Goal: Task Accomplishment & Management: Manage account settings

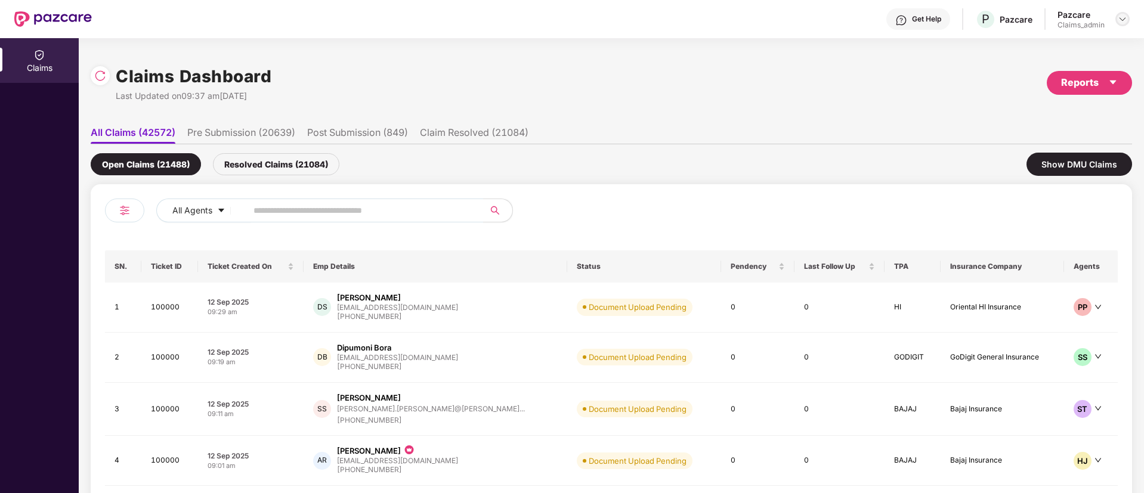
click at [1118, 18] on img at bounding box center [1123, 19] width 10 height 10
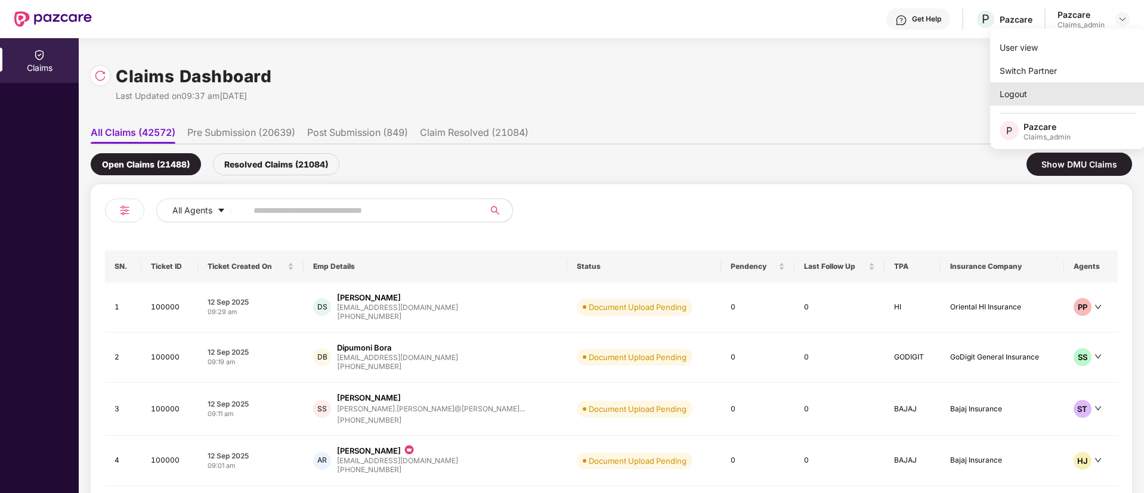
click at [1053, 100] on div "Logout" at bounding box center [1067, 93] width 155 height 23
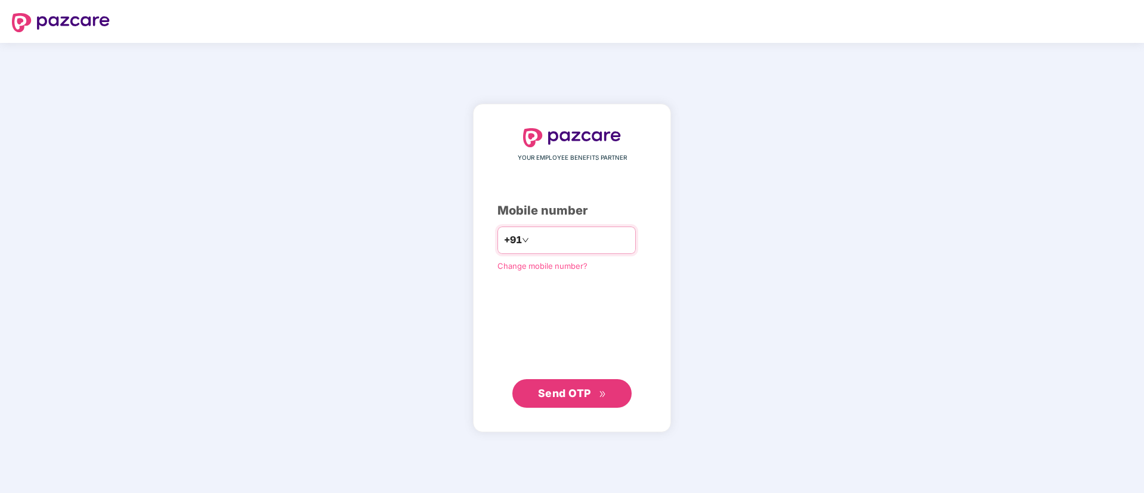
click at [546, 238] on input "number" at bounding box center [581, 240] width 98 height 19
type input "**********"
click at [603, 394] on icon "double-right" at bounding box center [603, 395] width 8 height 8
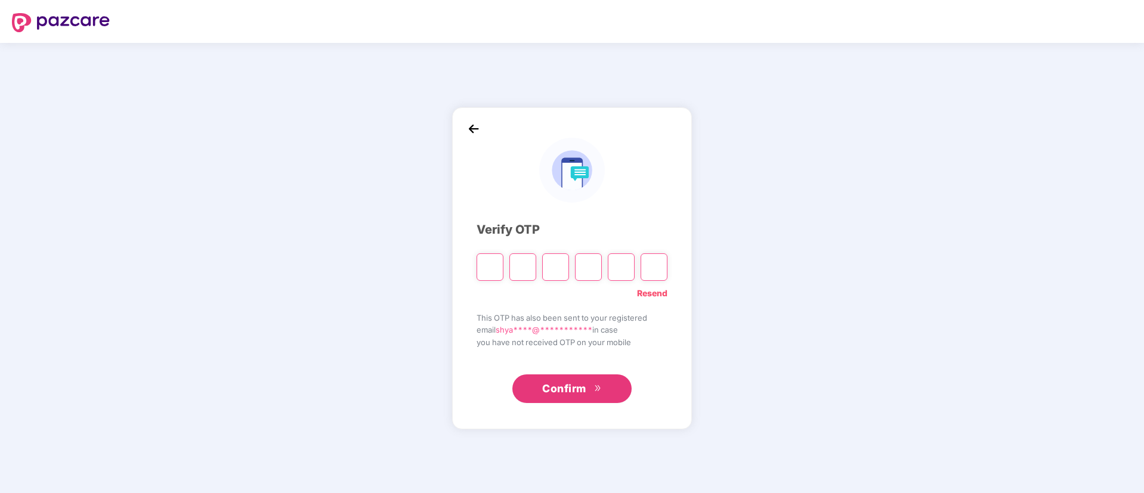
paste input "*"
type input "*"
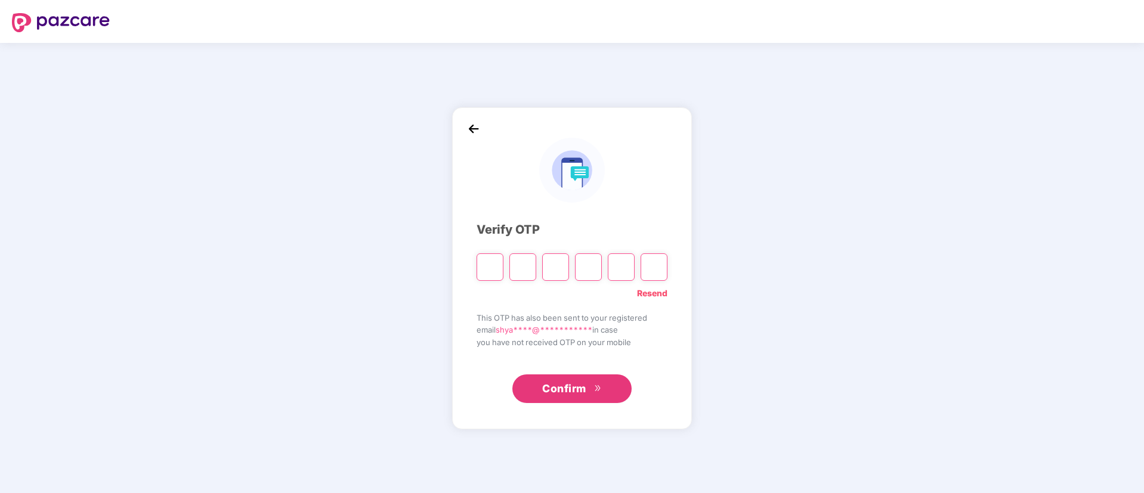
type input "*"
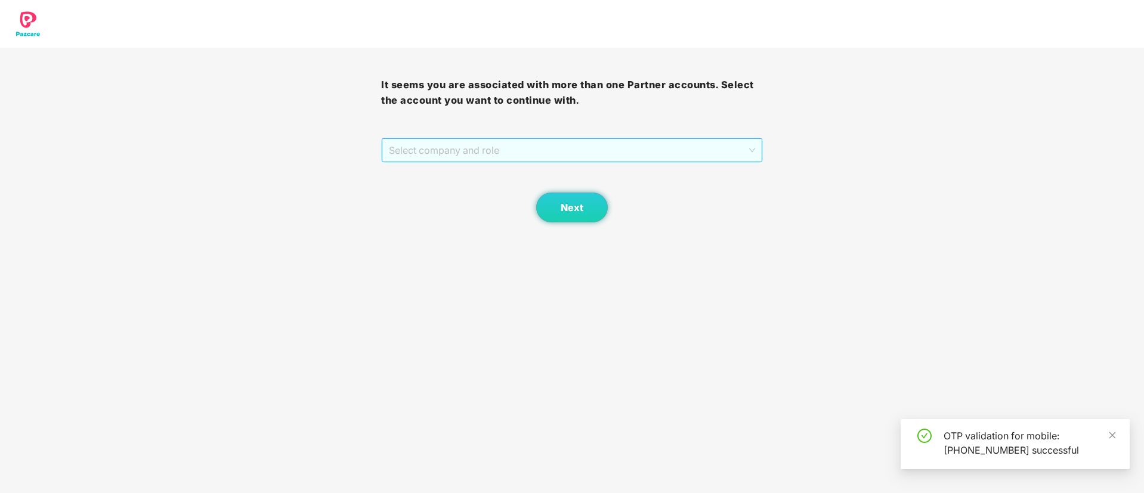
click at [544, 154] on span "Select company and role" at bounding box center [572, 150] width 366 height 23
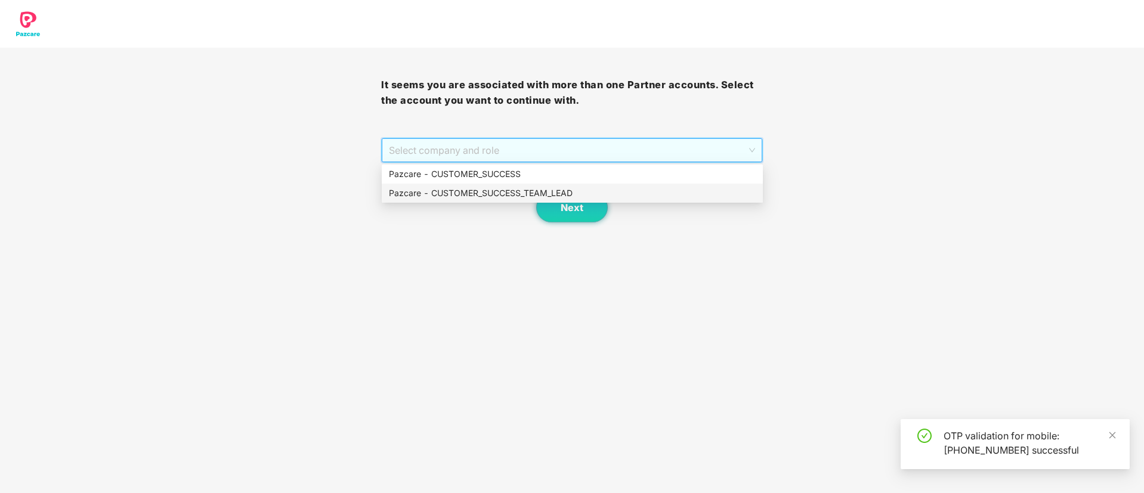
click at [541, 201] on div "Pazcare - CUSTOMER_SUCCESS_TEAM_LEAD" at bounding box center [572, 193] width 381 height 19
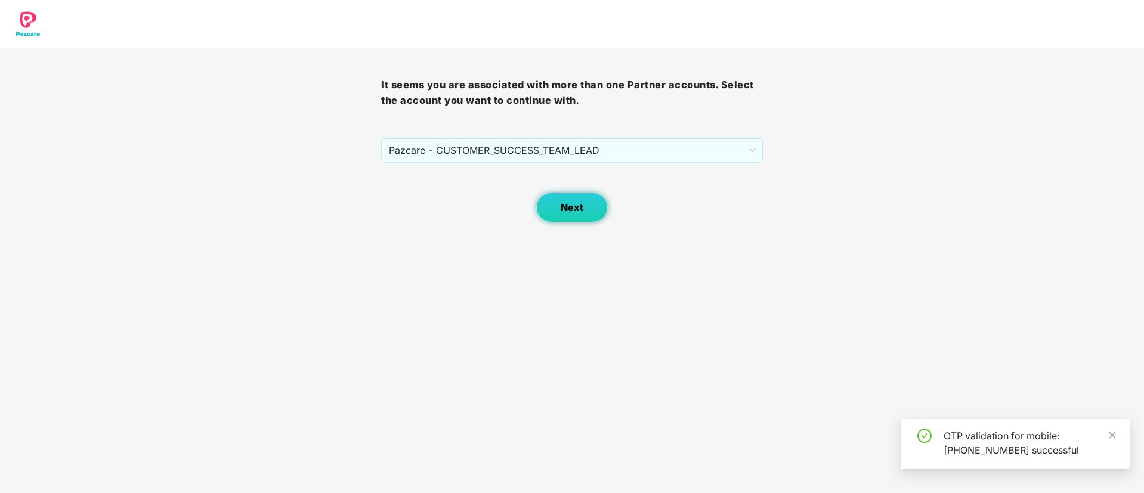
click at [561, 202] on span "Next" at bounding box center [572, 207] width 23 height 11
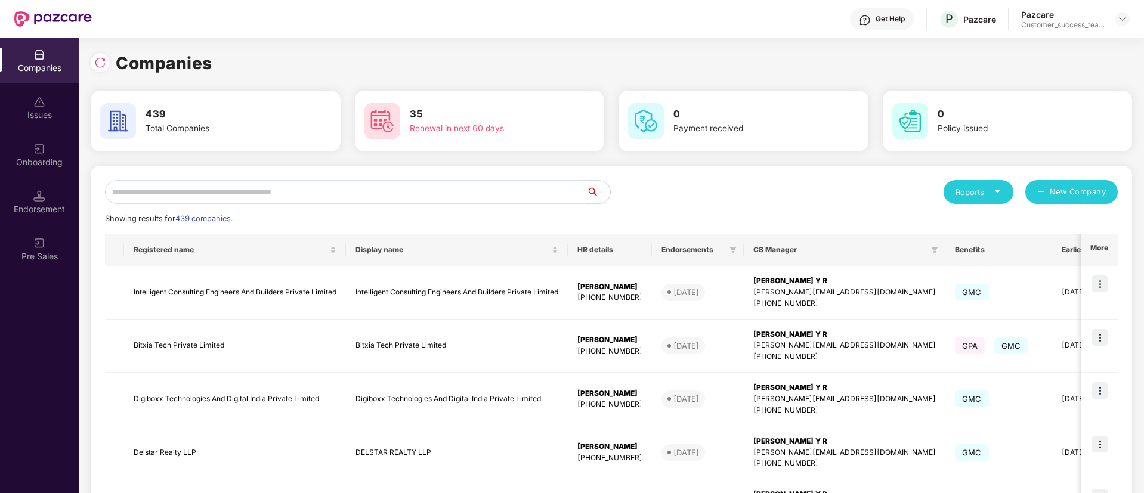
click at [266, 195] on input "text" at bounding box center [346, 192] width 482 height 24
click at [1120, 19] on img at bounding box center [1123, 19] width 10 height 10
click at [1095, 71] on div "Switch Partner" at bounding box center [1067, 70] width 155 height 23
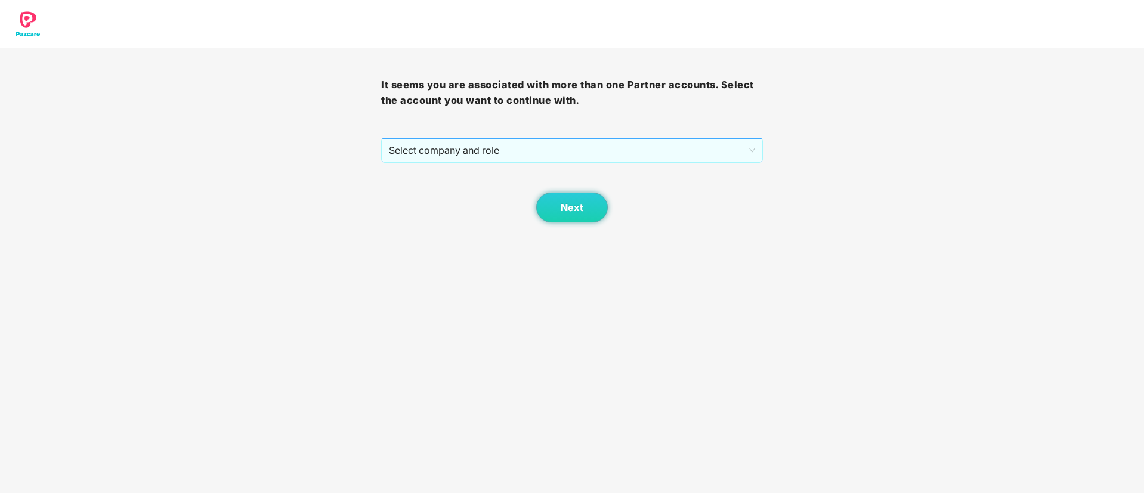
click at [405, 153] on span "Select company and role" at bounding box center [572, 150] width 366 height 23
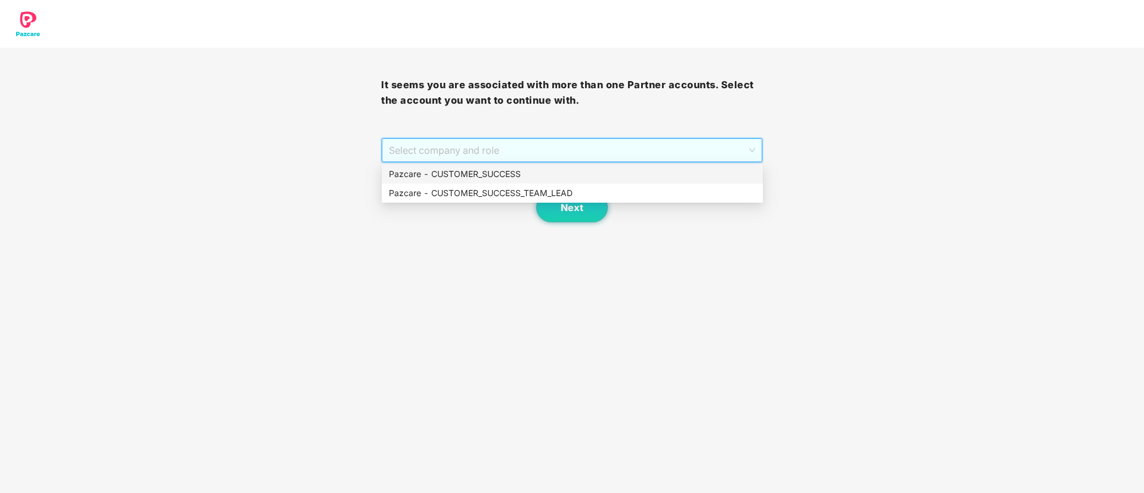
click at [437, 175] on div "Pazcare - CUSTOMER_SUCCESS" at bounding box center [572, 174] width 367 height 13
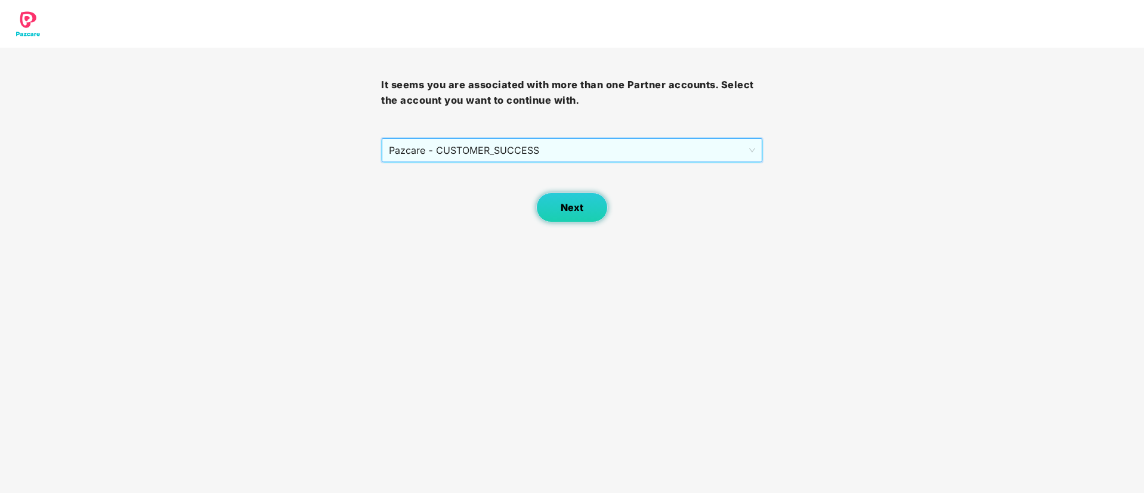
click at [580, 210] on span "Next" at bounding box center [572, 207] width 23 height 11
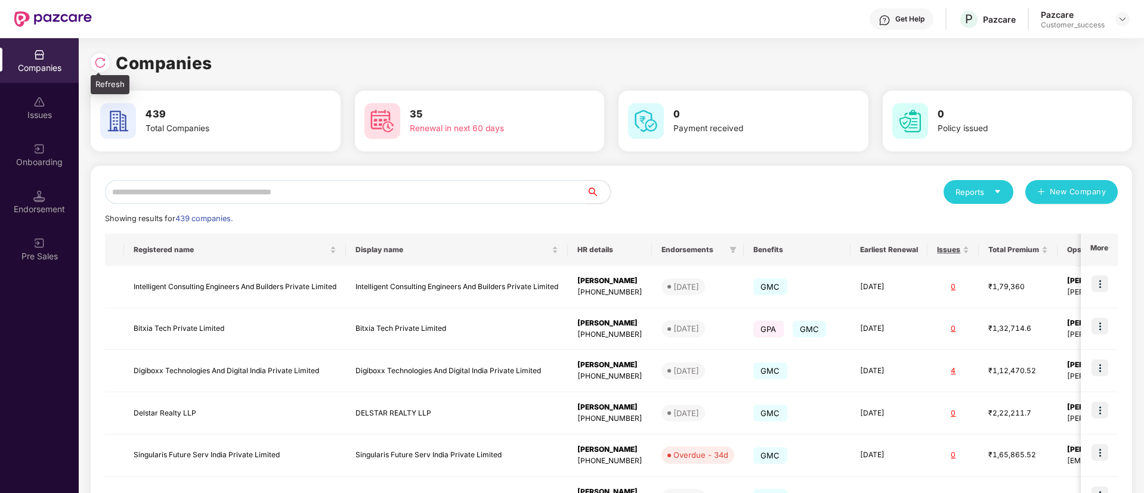
click at [95, 59] on img at bounding box center [100, 63] width 12 height 12
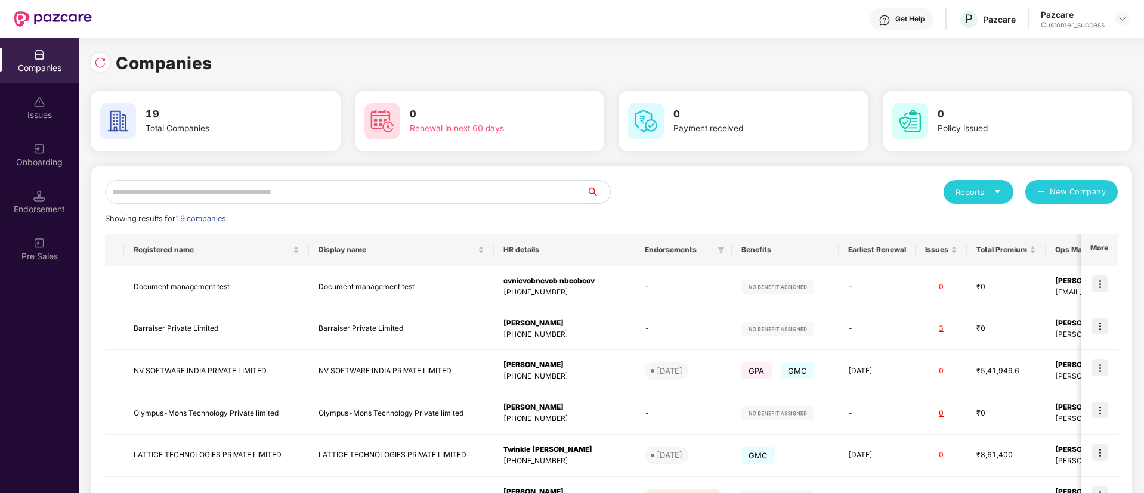
click at [394, 197] on input "text" at bounding box center [346, 192] width 482 height 24
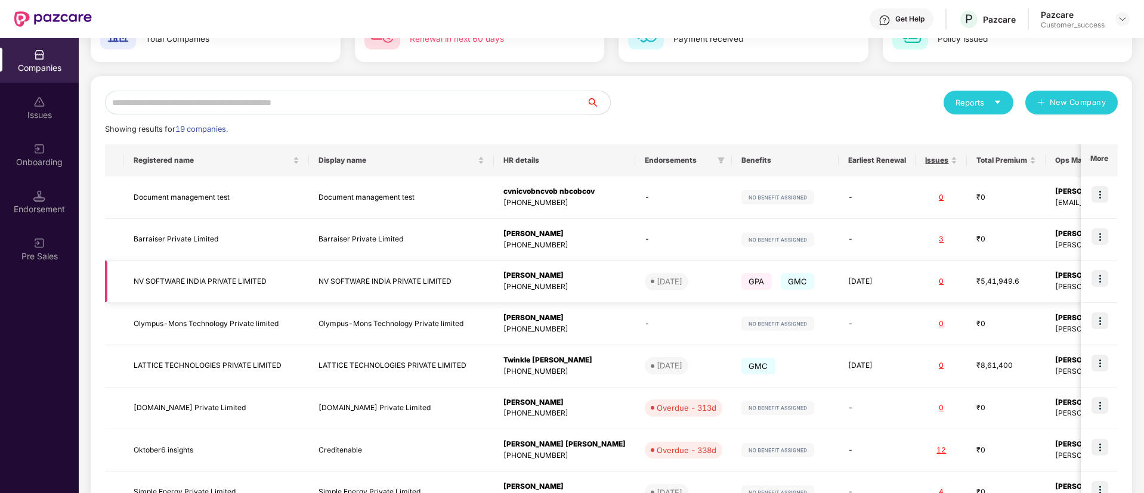
click at [1106, 276] on img at bounding box center [1100, 278] width 17 height 17
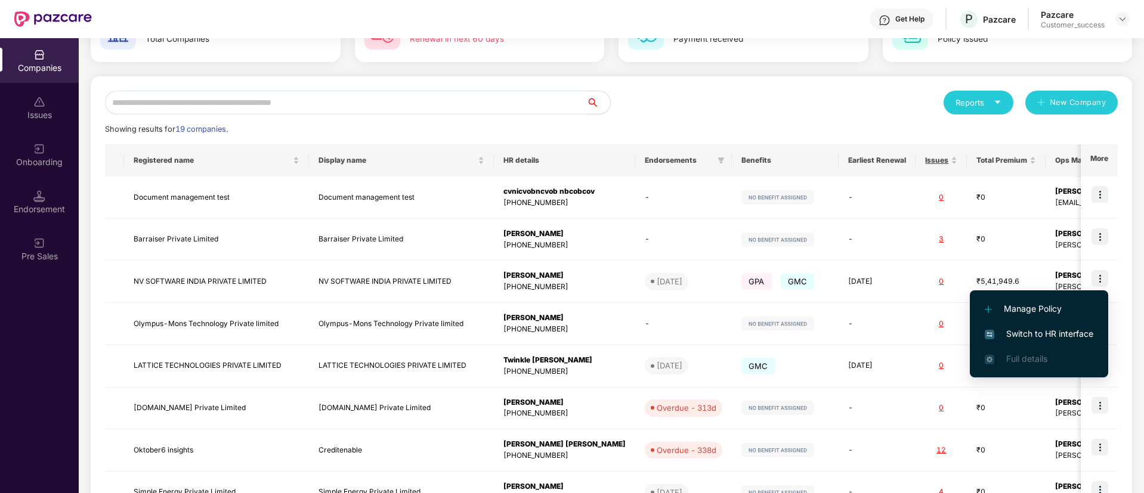
click at [1065, 341] on li "Switch to HR interface" at bounding box center [1039, 334] width 138 height 25
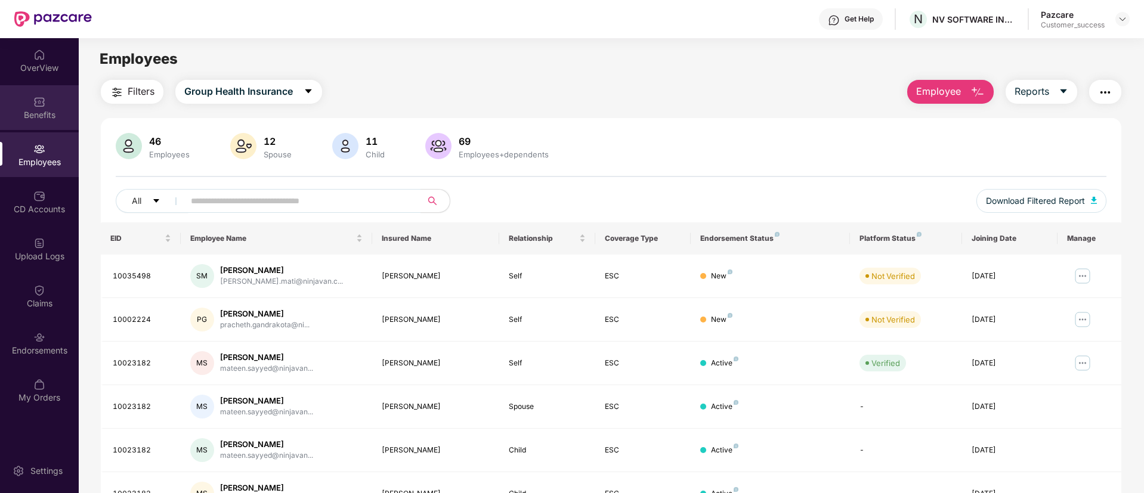
click at [31, 105] on div "Benefits" at bounding box center [39, 107] width 79 height 45
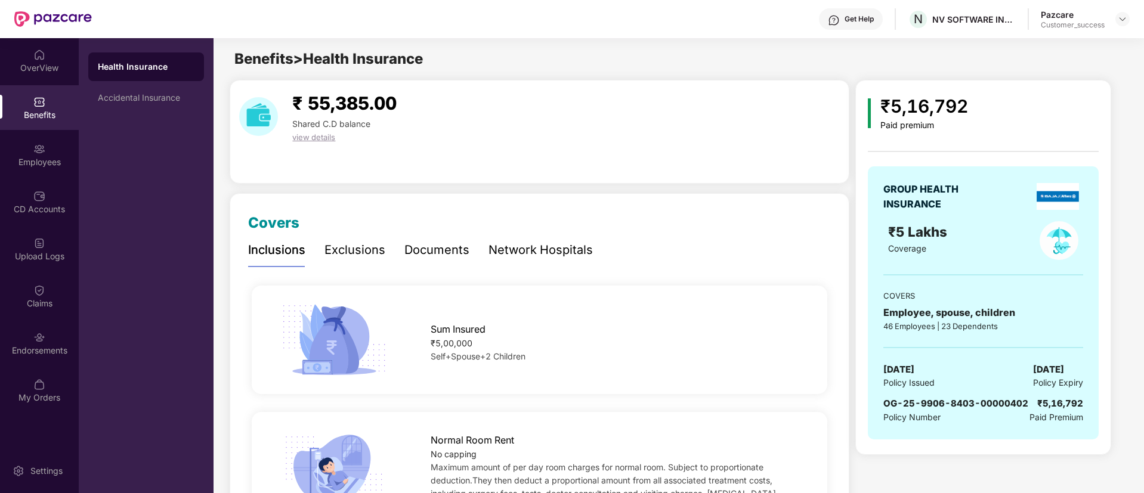
click at [437, 251] on div "Documents" at bounding box center [437, 250] width 65 height 18
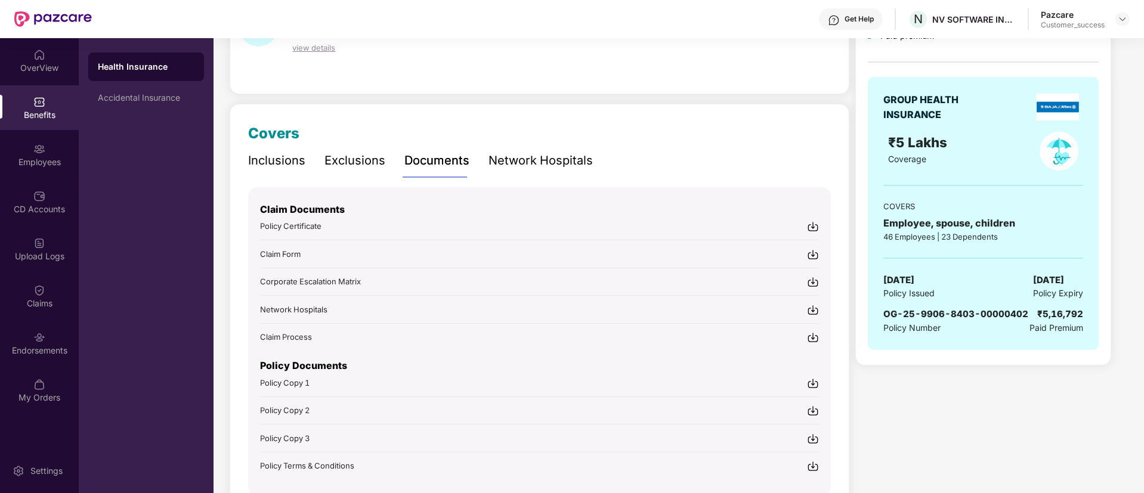
click at [298, 382] on span "Policy Copy 1" at bounding box center [285, 383] width 50 height 10
click at [305, 411] on span "Policy Copy 2" at bounding box center [285, 411] width 50 height 10
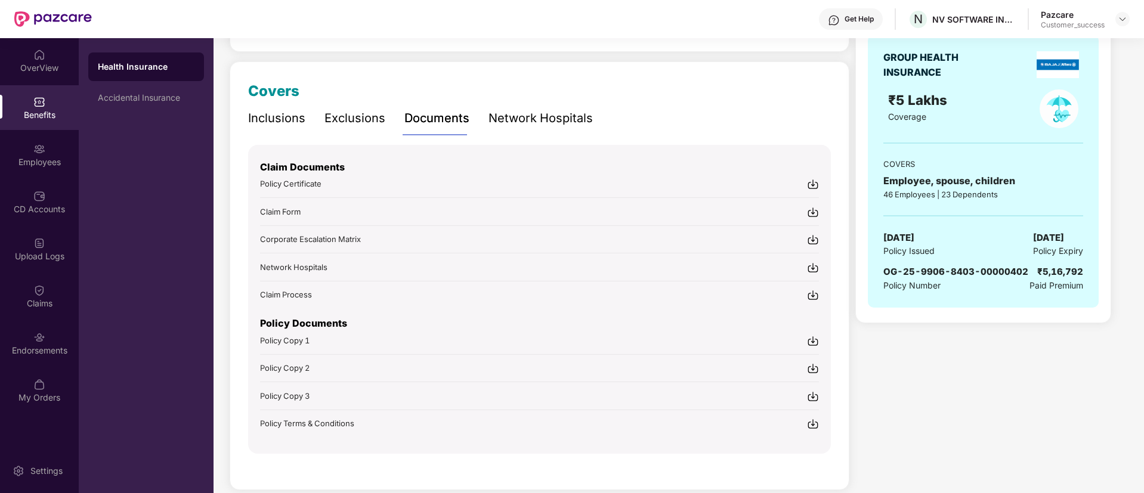
scroll to position [148, 0]
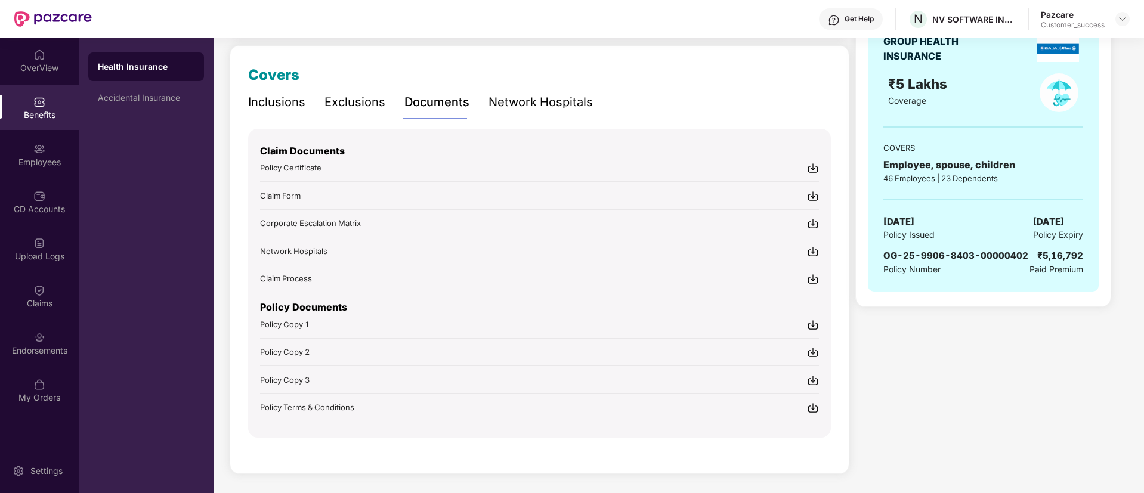
click at [316, 382] on div "Policy Copy 3" at bounding box center [539, 380] width 559 height 13
click at [342, 412] on div "Policy Terms & Conditions" at bounding box center [307, 408] width 94 height 12
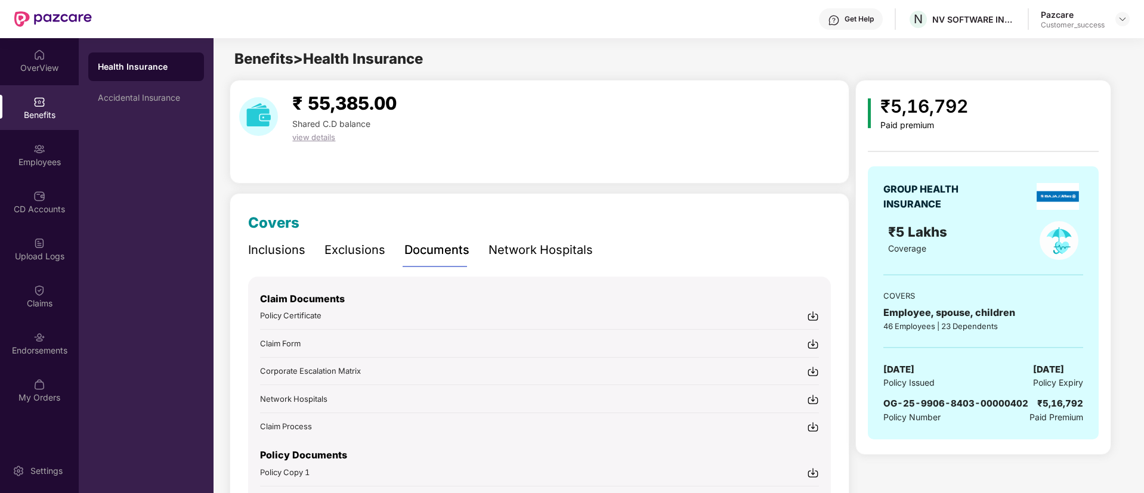
click at [291, 250] on div "Inclusions" at bounding box center [276, 250] width 57 height 18
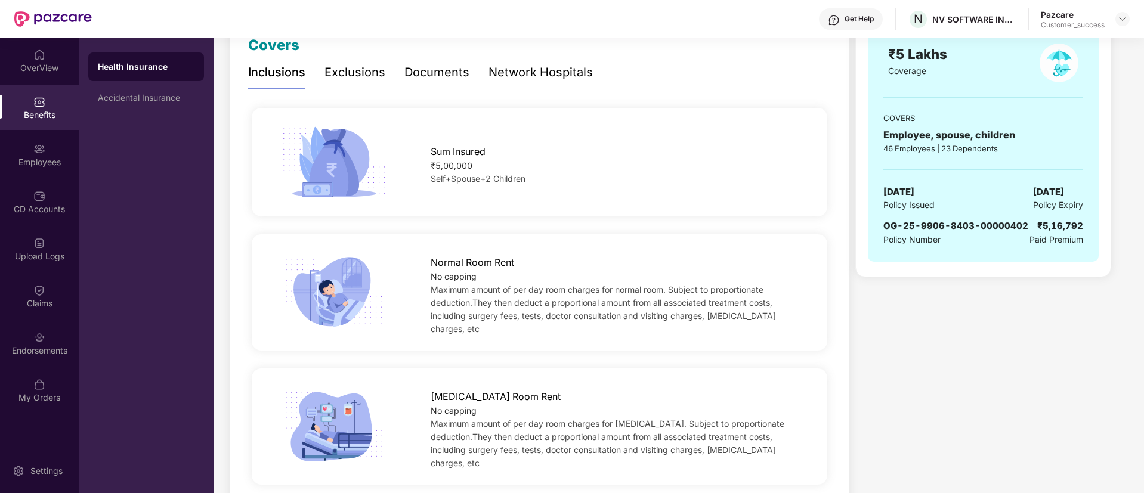
scroll to position [179, 0]
